Goal: Task Accomplishment & Management: Use online tool/utility

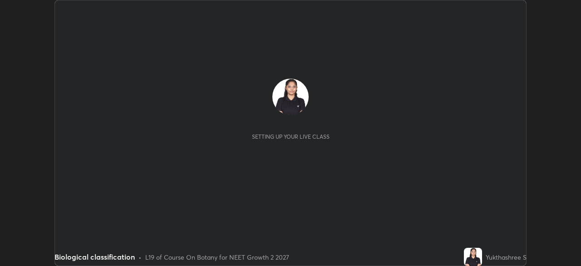
scroll to position [266, 581]
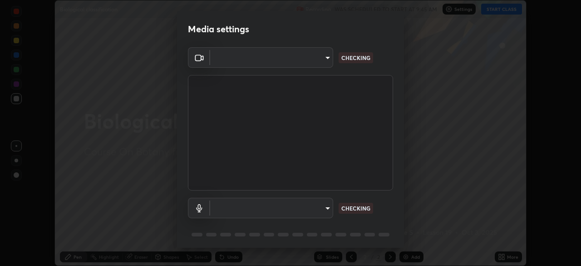
type input "f980875124209cf85bbf3f3452d6382f644449d4b80ed3042153ab235f4cb748"
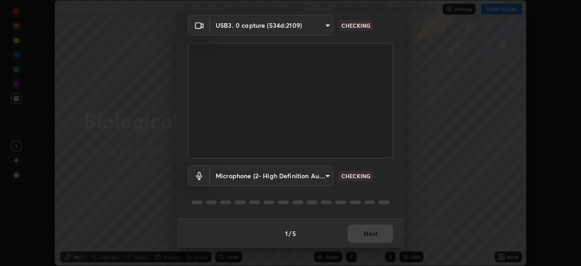
click at [269, 171] on body "Erase all Biological classification Recording WAS SCHEDULED TO START AT 9:45 AM…" at bounding box center [290, 133] width 581 height 266
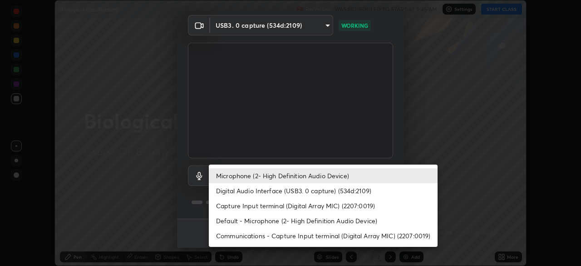
click at [273, 192] on li "Digital Audio Interface (USB3. 0 capture) (534d:2109)" at bounding box center [323, 190] width 229 height 15
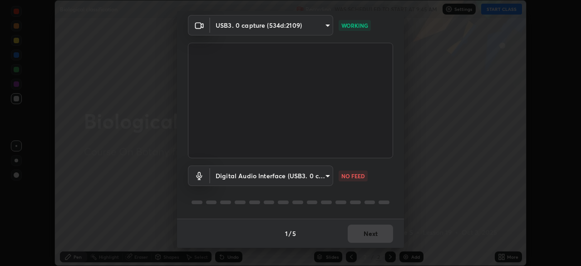
click at [272, 176] on body "Erase all Biological classification Recording WAS SCHEDULED TO START AT 9:45 AM…" at bounding box center [290, 133] width 581 height 266
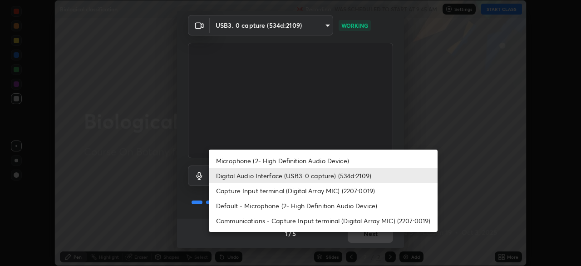
click at [273, 158] on li "Microphone (2- High Definition Audio Device)" at bounding box center [323, 160] width 229 height 15
type input "5fa097388a4fcdee07a10247f1d425762d8a7ac056759a89de49364f83e6b3d5"
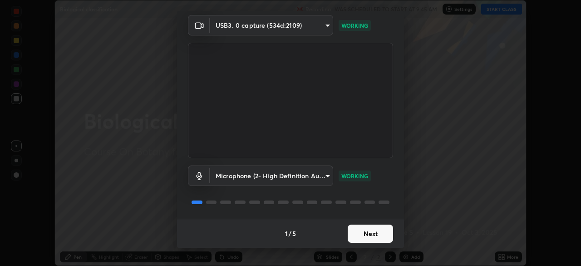
click at [366, 234] on button "Next" at bounding box center [370, 233] width 45 height 18
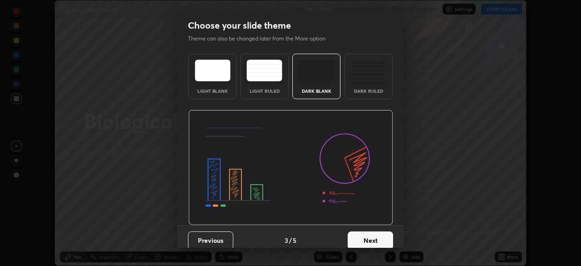
click at [395, 239] on div "Previous 3 / 5 Next" at bounding box center [290, 239] width 227 height 29
click at [382, 241] on button "Next" at bounding box center [370, 240] width 45 height 18
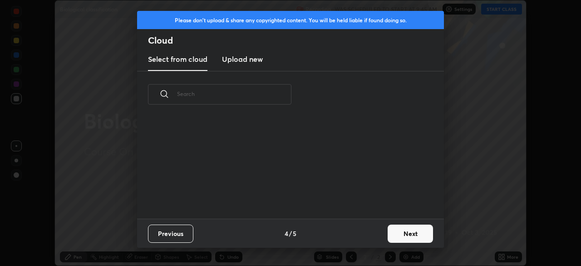
scroll to position [101, 292]
click at [404, 237] on button "Next" at bounding box center [410, 233] width 45 height 18
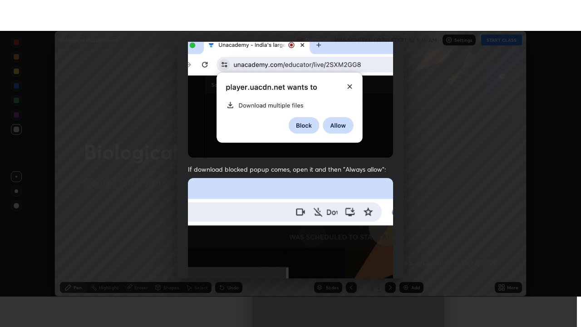
scroll to position [217, 0]
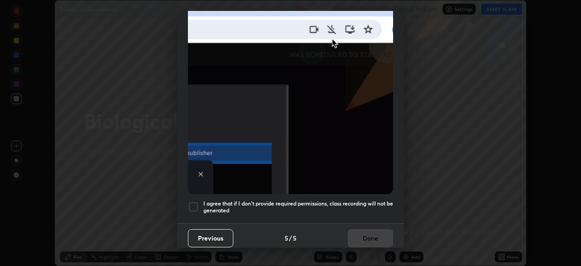
click at [193, 202] on div at bounding box center [193, 206] width 11 height 11
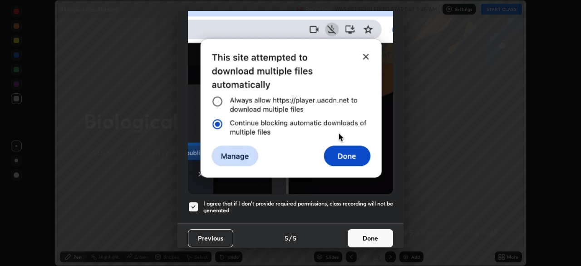
click at [375, 235] on button "Done" at bounding box center [370, 238] width 45 height 18
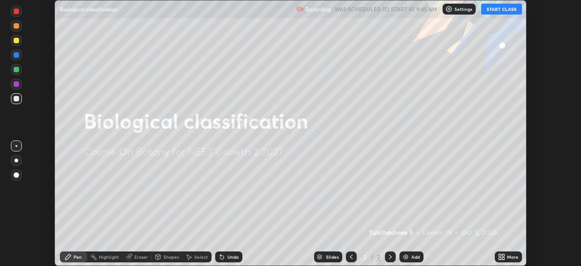
click at [506, 9] on button "START CLASS" at bounding box center [501, 9] width 41 height 11
click at [509, 256] on div "More" at bounding box center [512, 256] width 11 height 5
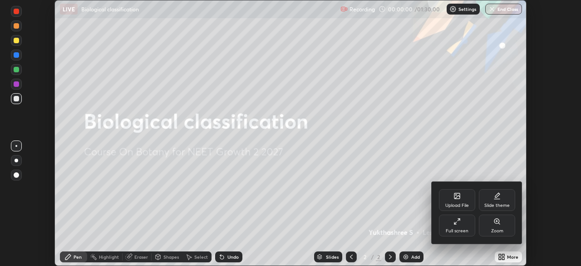
click at [456, 219] on icon at bounding box center [457, 220] width 7 height 7
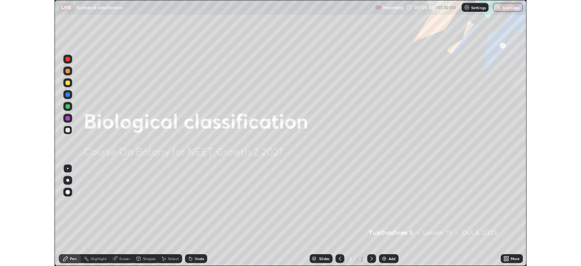
scroll to position [327, 581]
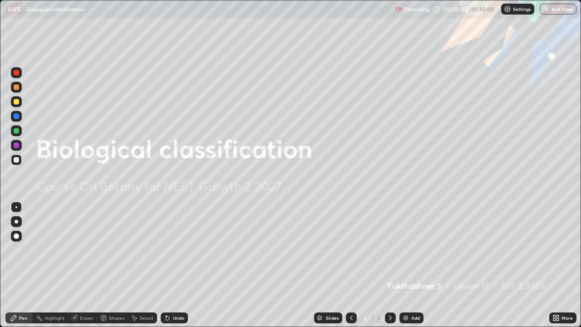
click at [559, 265] on icon at bounding box center [556, 317] width 7 height 7
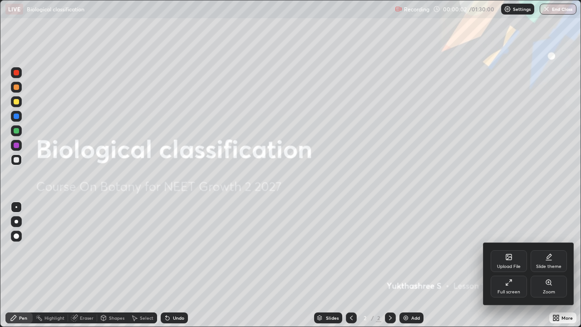
click at [555, 264] on div "Slide theme" at bounding box center [548, 266] width 25 height 5
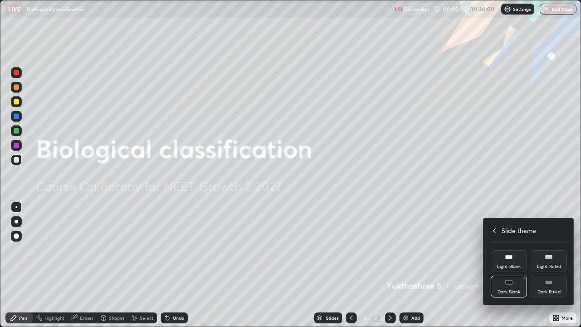
click at [552, 265] on div "Dark Ruled" at bounding box center [549, 287] width 36 height 22
click at [462, 265] on div at bounding box center [290, 163] width 581 height 327
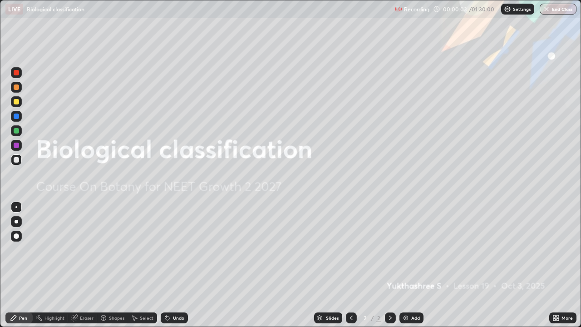
click at [412, 265] on div "Add" at bounding box center [415, 318] width 9 height 5
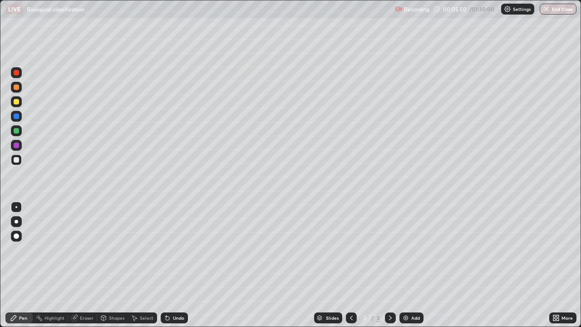
click at [18, 88] on div at bounding box center [16, 86] width 5 height 5
click at [413, 265] on div "Add" at bounding box center [412, 317] width 24 height 11
click at [19, 160] on div at bounding box center [16, 159] width 5 height 5
click at [14, 90] on div at bounding box center [16, 87] width 11 height 11
click at [558, 265] on icon at bounding box center [558, 319] width 2 height 2
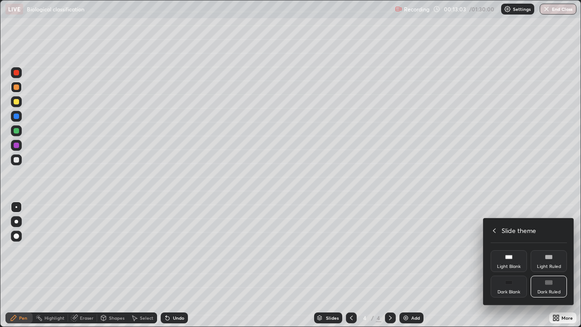
click at [495, 222] on div "Slide theme Light Blank Light Ruled Dark Blank Dark Ruled" at bounding box center [529, 261] width 91 height 86
click at [494, 230] on icon at bounding box center [494, 230] width 7 height 7
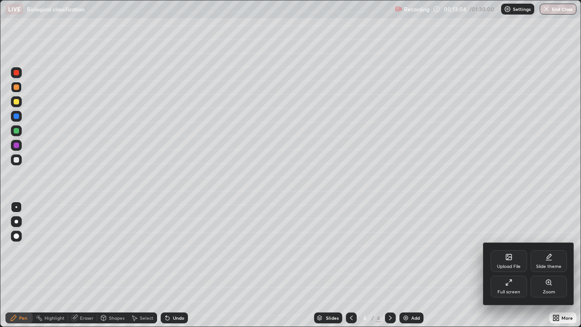
click at [513, 265] on div "Full screen" at bounding box center [509, 287] width 36 height 22
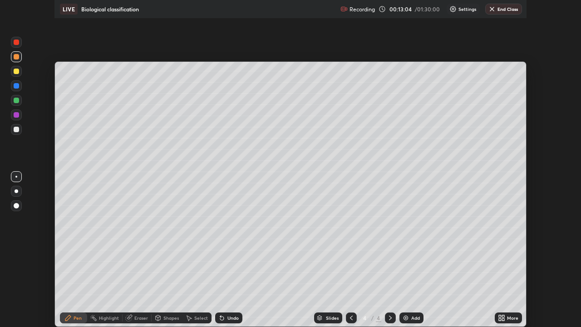
scroll to position [45141, 44826]
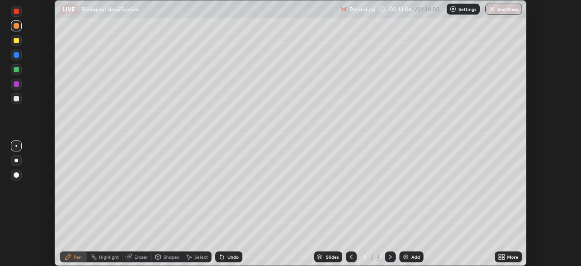
click at [20, 100] on div at bounding box center [16, 98] width 11 height 11
click at [509, 257] on div "More" at bounding box center [512, 256] width 11 height 5
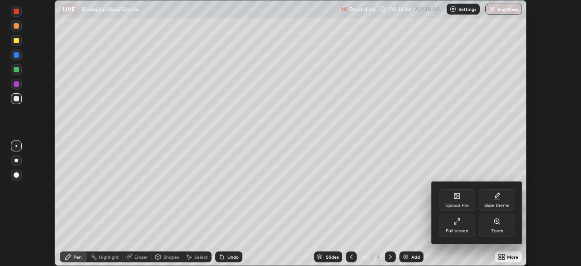
click at [457, 230] on div "Full screen" at bounding box center [457, 230] width 23 height 5
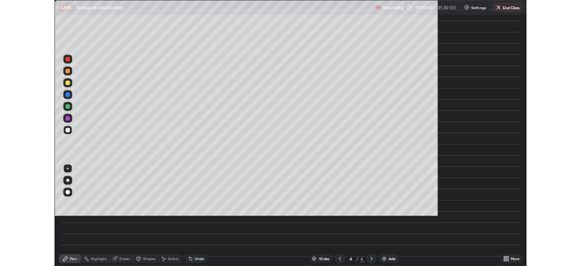
scroll to position [327, 581]
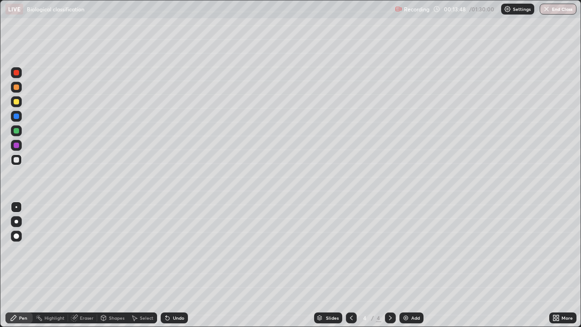
click at [16, 89] on div at bounding box center [16, 86] width 5 height 5
click at [18, 160] on div at bounding box center [16, 159] width 5 height 5
click at [558, 265] on icon at bounding box center [558, 319] width 2 height 2
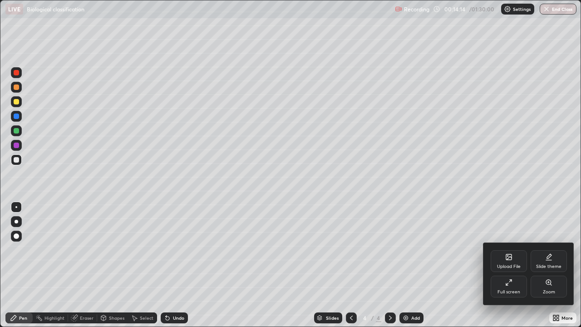
click at [503, 265] on div "Full screen" at bounding box center [509, 287] width 36 height 22
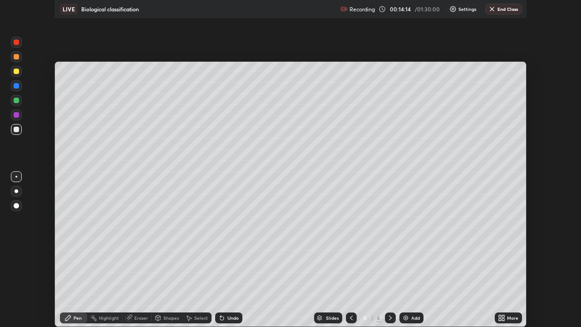
scroll to position [45141, 44826]
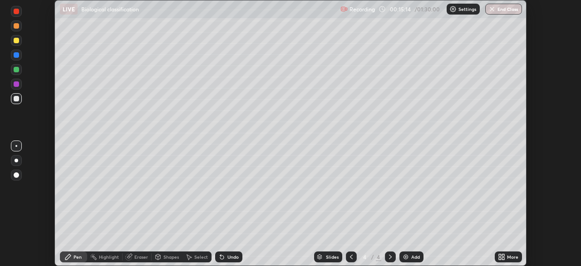
click at [504, 254] on icon at bounding box center [503, 255] width 2 height 2
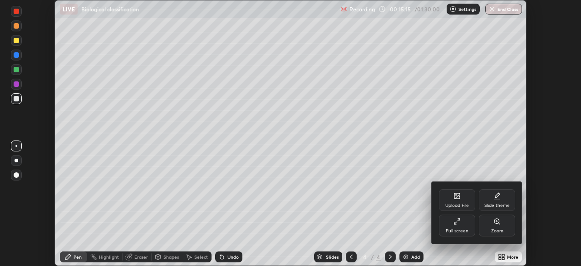
click at [457, 221] on icon at bounding box center [457, 220] width 7 height 7
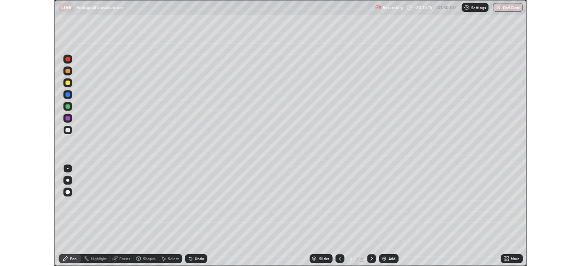
scroll to position [327, 581]
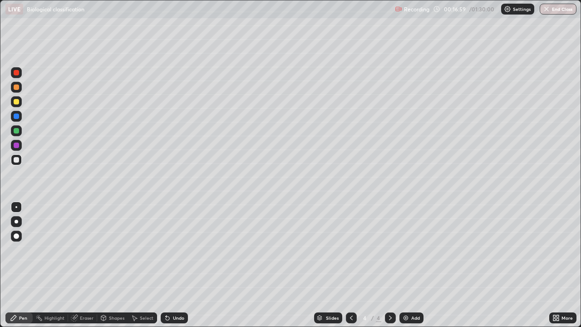
click at [412, 265] on div "Add" at bounding box center [415, 318] width 9 height 5
click at [17, 88] on div at bounding box center [16, 86] width 5 height 5
click at [411, 265] on div "Add" at bounding box center [415, 318] width 9 height 5
click at [14, 159] on div at bounding box center [16, 159] width 5 height 5
click at [14, 88] on div at bounding box center [16, 86] width 5 height 5
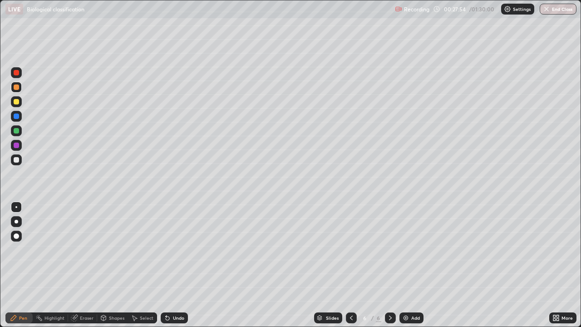
click at [18, 105] on div at bounding box center [16, 101] width 11 height 11
click at [15, 87] on div at bounding box center [16, 86] width 5 height 5
click at [14, 103] on div at bounding box center [16, 101] width 5 height 5
click at [16, 86] on div at bounding box center [16, 86] width 5 height 5
click at [16, 102] on div at bounding box center [16, 101] width 5 height 5
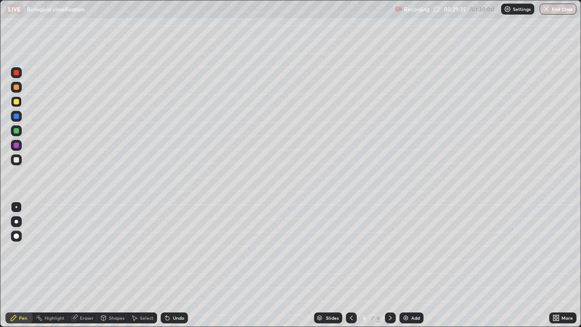
click at [16, 76] on div at bounding box center [16, 72] width 11 height 11
click at [408, 265] on img at bounding box center [405, 317] width 7 height 7
click at [20, 159] on div at bounding box center [16, 159] width 11 height 11
click at [166, 265] on icon at bounding box center [168, 318] width 4 height 4
click at [173, 265] on div "Undo" at bounding box center [178, 318] width 11 height 5
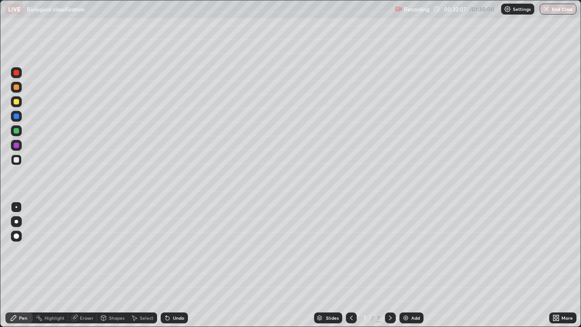
click at [173, 265] on div "Undo" at bounding box center [178, 318] width 11 height 5
click at [175, 265] on div "Undo" at bounding box center [178, 318] width 11 height 5
click at [174, 265] on div "Undo" at bounding box center [178, 318] width 11 height 5
click at [170, 265] on icon at bounding box center [167, 317] width 7 height 7
click at [179, 265] on div "Undo" at bounding box center [174, 317] width 27 height 11
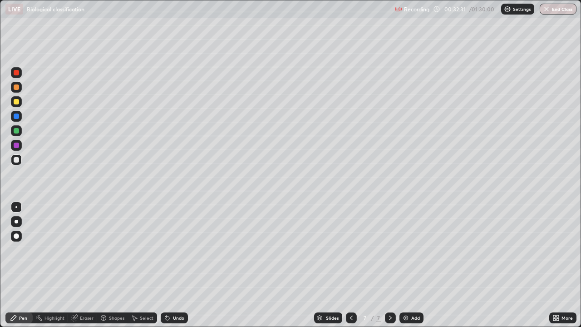
click at [173, 265] on div "Undo" at bounding box center [178, 318] width 11 height 5
click at [177, 265] on div "Undo" at bounding box center [178, 318] width 11 height 5
click at [175, 265] on div "Undo" at bounding box center [178, 318] width 11 height 5
click at [177, 265] on div "Undo" at bounding box center [178, 318] width 11 height 5
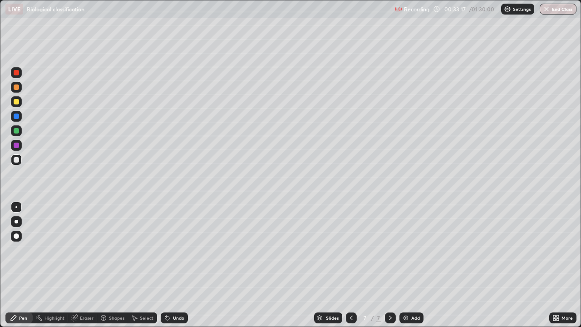
click at [171, 265] on div "Undo" at bounding box center [174, 317] width 27 height 11
click at [177, 265] on div "Undo" at bounding box center [178, 318] width 11 height 5
click at [168, 265] on div "Undo" at bounding box center [174, 317] width 27 height 11
click at [17, 130] on div at bounding box center [16, 130] width 5 height 5
click at [17, 160] on div at bounding box center [16, 159] width 5 height 5
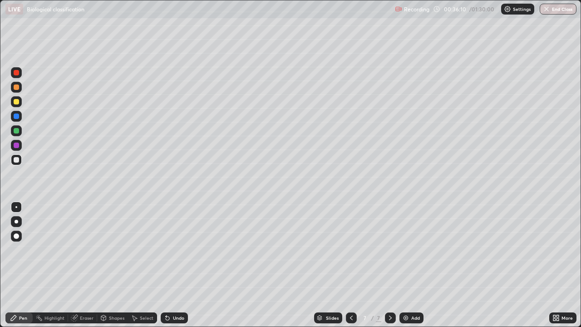
click at [176, 265] on div "Undo" at bounding box center [178, 318] width 11 height 5
click at [17, 73] on div at bounding box center [16, 72] width 5 height 5
click at [172, 265] on div "Undo" at bounding box center [174, 317] width 27 height 11
click at [171, 265] on div "Undo" at bounding box center [174, 317] width 27 height 11
click at [15, 158] on div at bounding box center [16, 159] width 5 height 5
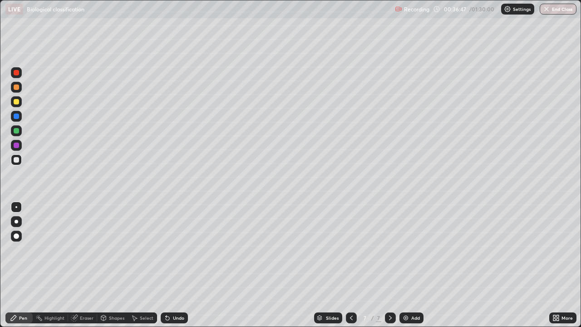
click at [18, 70] on div at bounding box center [16, 72] width 5 height 5
click at [16, 160] on div at bounding box center [16, 159] width 5 height 5
click at [173, 265] on div "Undo" at bounding box center [178, 318] width 11 height 5
click at [17, 74] on div at bounding box center [16, 72] width 5 height 5
click at [169, 265] on icon at bounding box center [167, 317] width 7 height 7
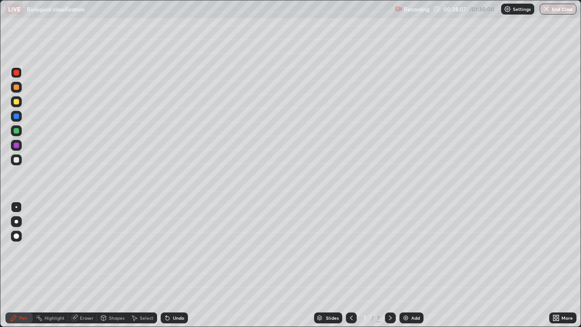
click at [171, 265] on div "Undo" at bounding box center [174, 317] width 27 height 11
click at [17, 160] on div at bounding box center [16, 159] width 5 height 5
click at [178, 265] on div "Undo" at bounding box center [178, 318] width 11 height 5
click at [177, 265] on div "Undo" at bounding box center [178, 318] width 11 height 5
click at [171, 265] on div "Undo" at bounding box center [174, 317] width 27 height 11
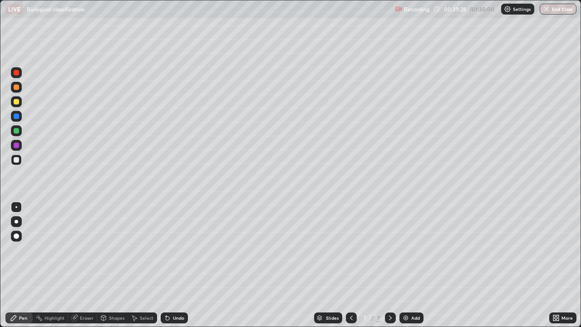
click at [177, 265] on div "Undo" at bounding box center [178, 318] width 11 height 5
click at [180, 265] on div "Undo" at bounding box center [178, 318] width 11 height 5
click at [173, 265] on div "Undo" at bounding box center [178, 318] width 11 height 5
click at [17, 129] on div at bounding box center [16, 130] width 5 height 5
click at [82, 265] on div "Eraser" at bounding box center [87, 318] width 14 height 5
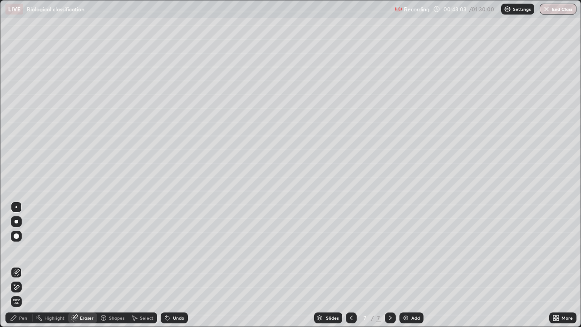
click at [16, 265] on icon at bounding box center [13, 317] width 7 height 7
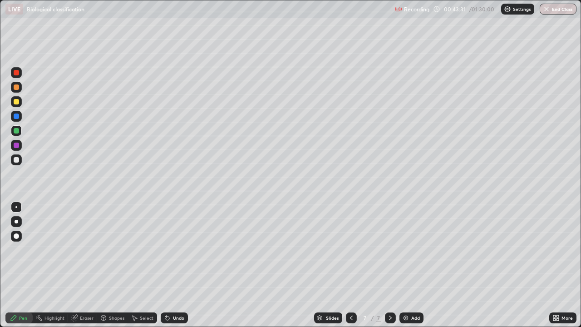
click at [16, 70] on div at bounding box center [16, 72] width 5 height 5
click at [169, 265] on div "Undo" at bounding box center [174, 317] width 27 height 11
click at [14, 157] on div at bounding box center [16, 159] width 11 height 11
click at [238, 14] on div "LIVE Biological classification" at bounding box center [198, 9] width 386 height 18
click at [245, 16] on div "LIVE Biological classification" at bounding box center [198, 9] width 386 height 18
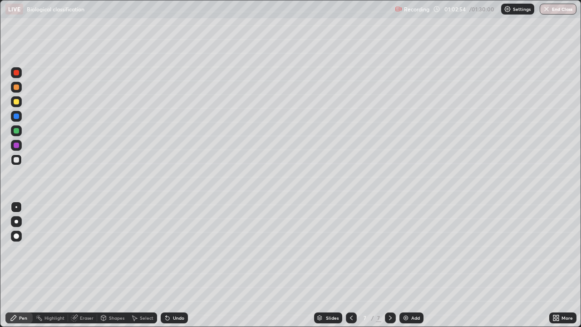
click at [415, 265] on div "Add" at bounding box center [412, 317] width 24 height 11
click at [16, 160] on div at bounding box center [16, 159] width 5 height 5
click at [17, 103] on div at bounding box center [16, 101] width 5 height 5
click at [17, 74] on div at bounding box center [16, 72] width 5 height 5
click at [16, 157] on div at bounding box center [16, 159] width 5 height 5
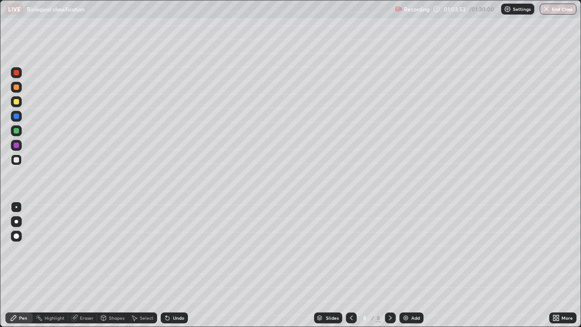
click at [563, 265] on div "More" at bounding box center [562, 317] width 27 height 11
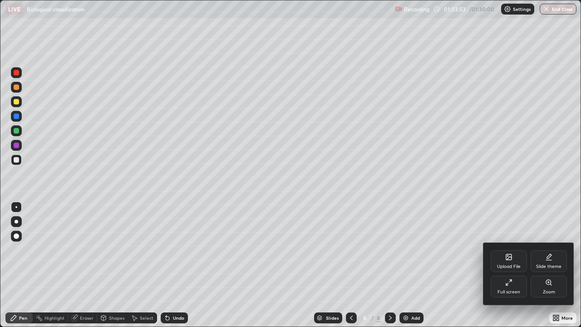
click at [514, 265] on div "Full screen" at bounding box center [509, 287] width 36 height 22
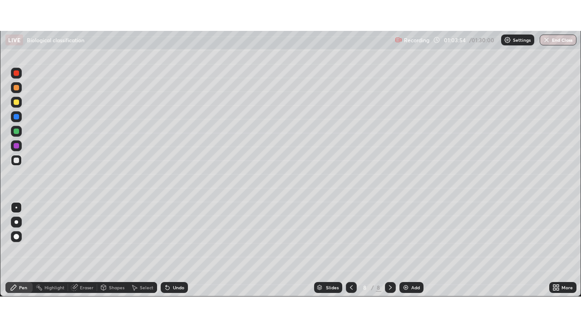
scroll to position [45141, 44826]
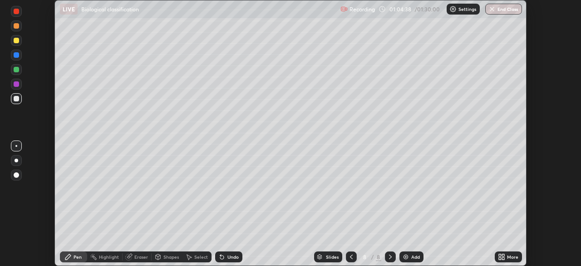
click at [504, 257] on icon at bounding box center [503, 258] width 2 height 2
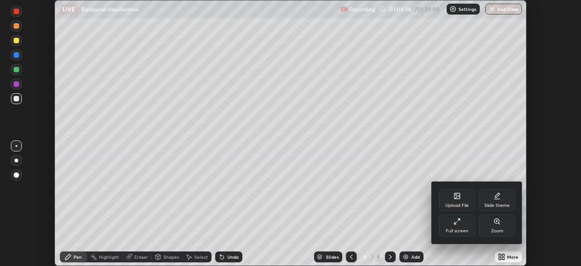
click at [455, 222] on icon at bounding box center [456, 223] width 2 height 2
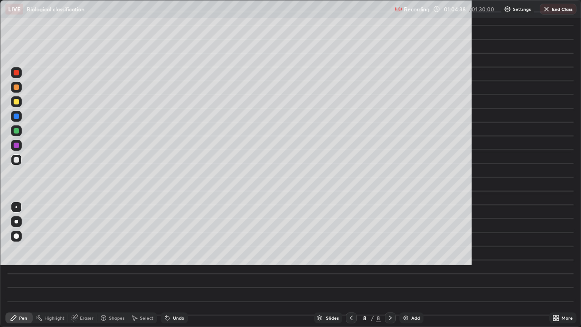
scroll to position [327, 581]
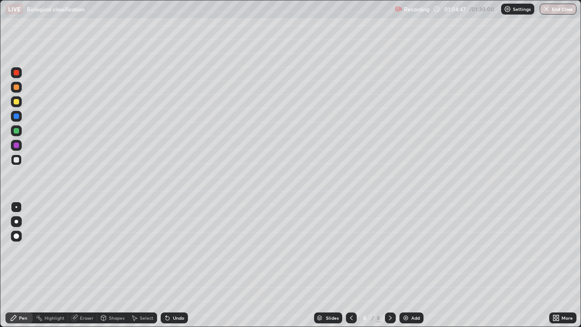
click at [18, 102] on div at bounding box center [16, 101] width 5 height 5
click at [18, 87] on div at bounding box center [16, 86] width 5 height 5
click at [19, 72] on div at bounding box center [16, 72] width 5 height 5
click at [559, 9] on button "End Class" at bounding box center [558, 9] width 37 height 11
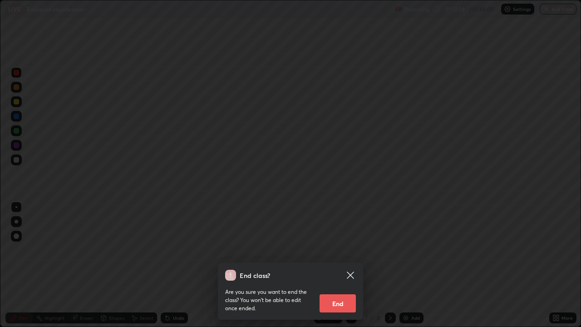
click at [345, 265] on button "End" at bounding box center [338, 303] width 36 height 18
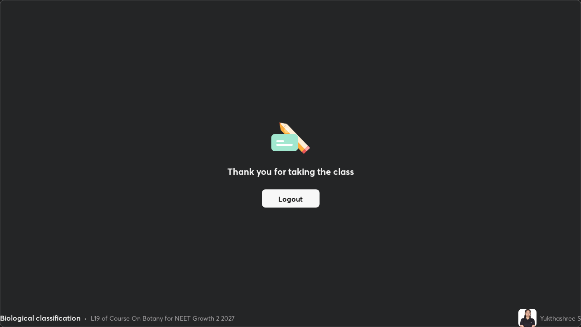
click at [307, 199] on button "Logout" at bounding box center [291, 198] width 58 height 18
click at [106, 265] on div "L19 of Course On Botany for NEET Growth 2 2027" at bounding box center [163, 318] width 144 height 10
